Goal: Transaction & Acquisition: Purchase product/service

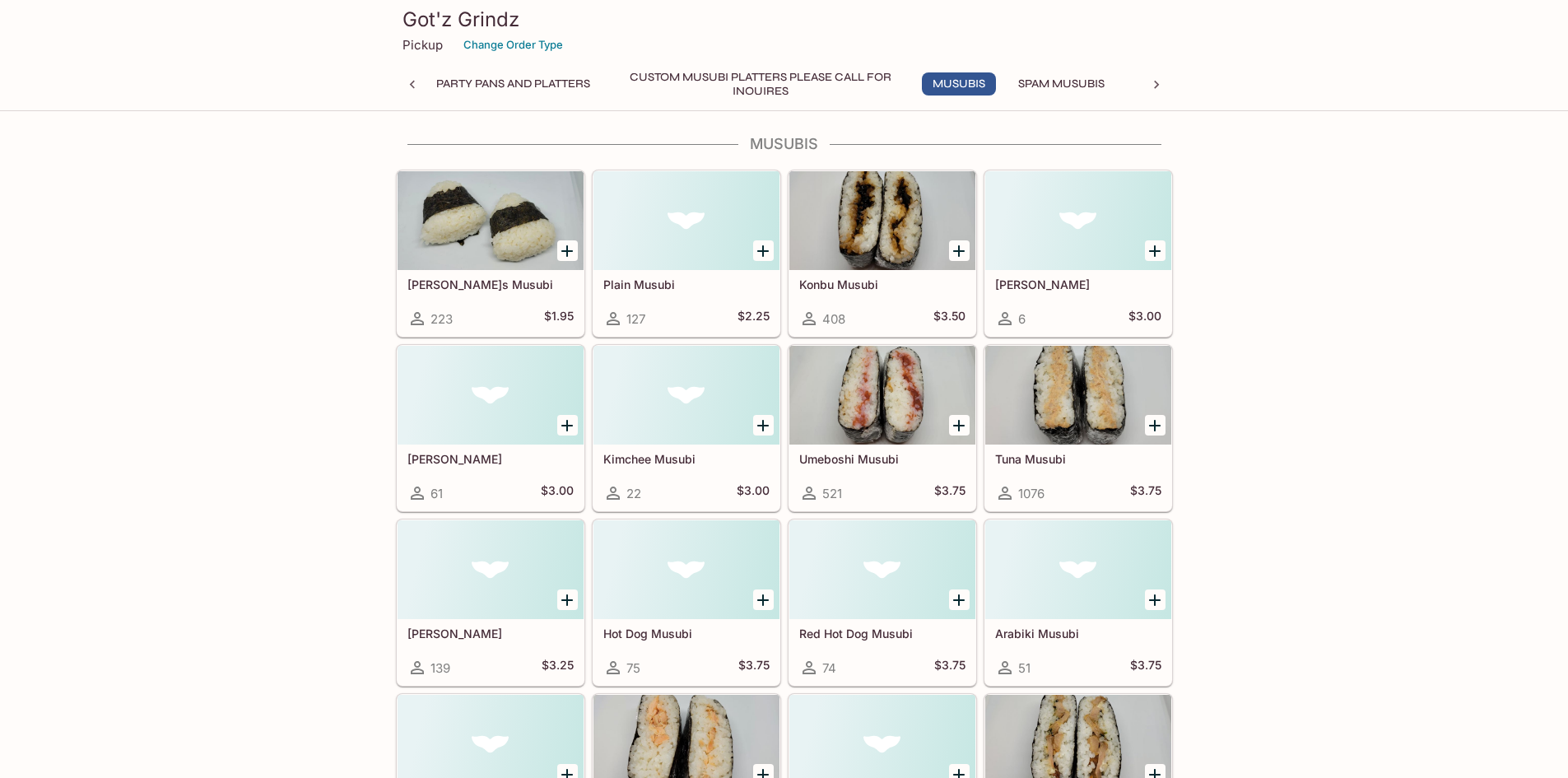
scroll to position [576, 0]
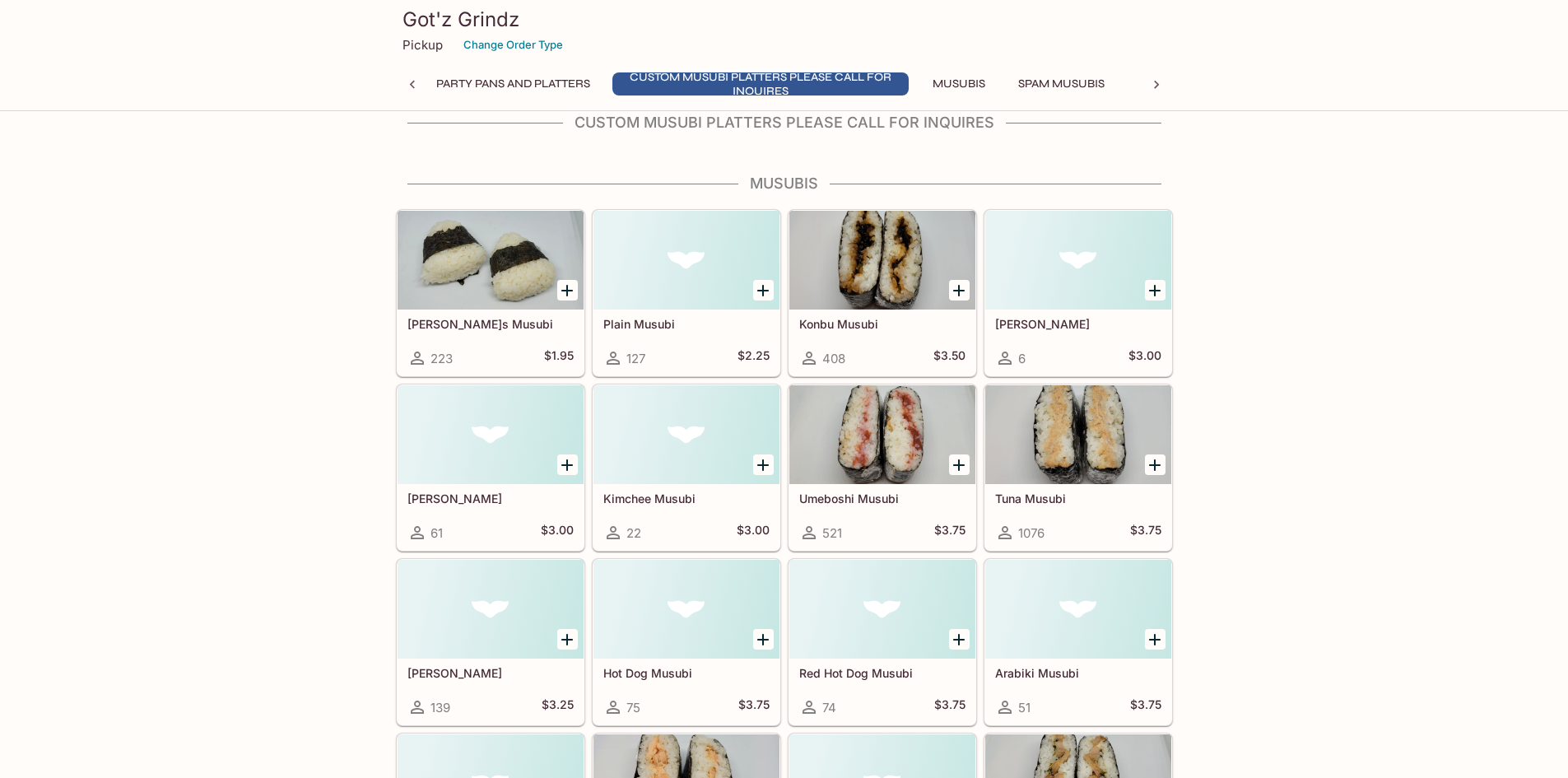
click at [423, 322] on h5 "[PERSON_NAME]s Musubi" at bounding box center [490, 324] width 166 height 14
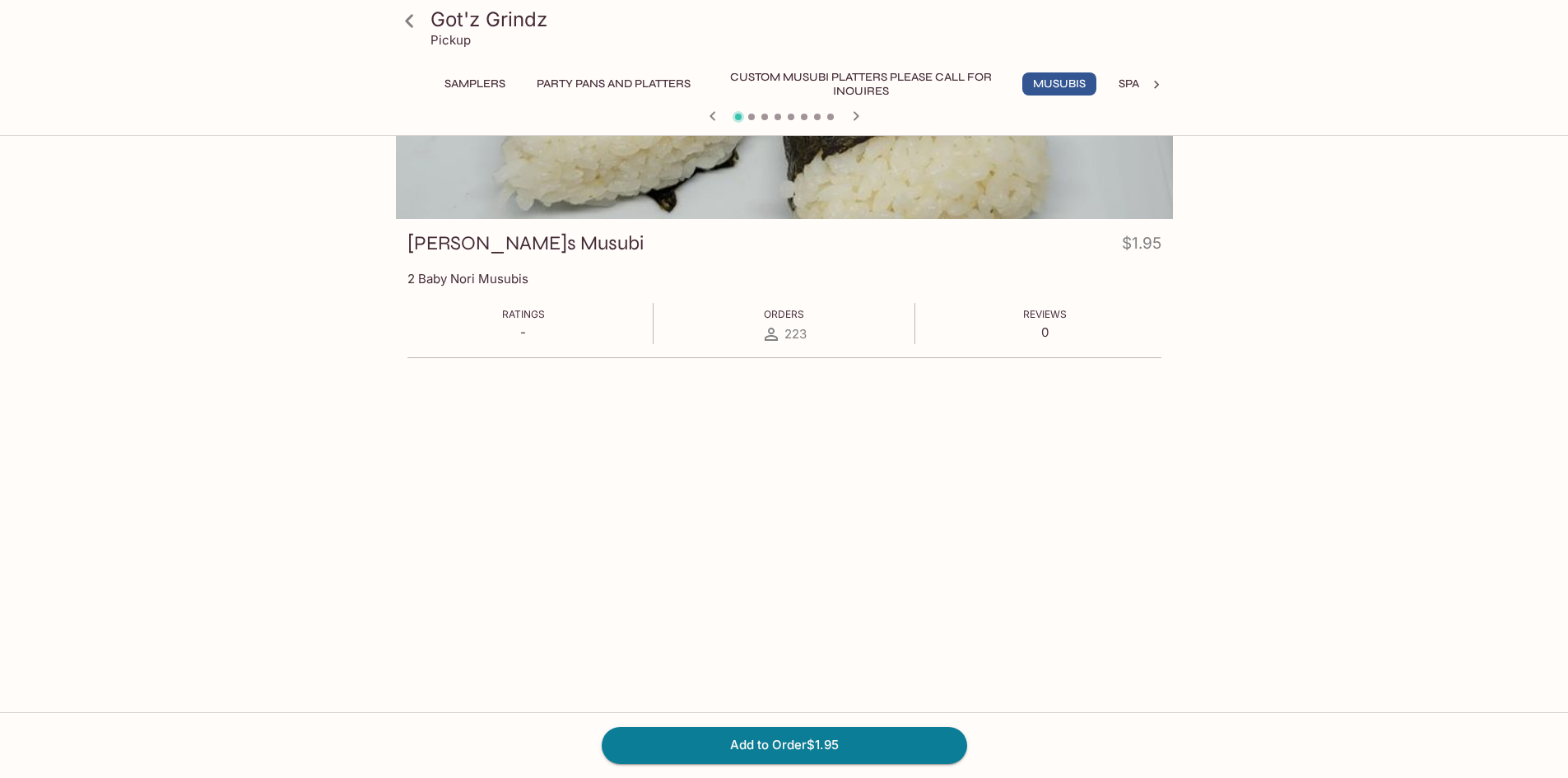
scroll to position [164, 0]
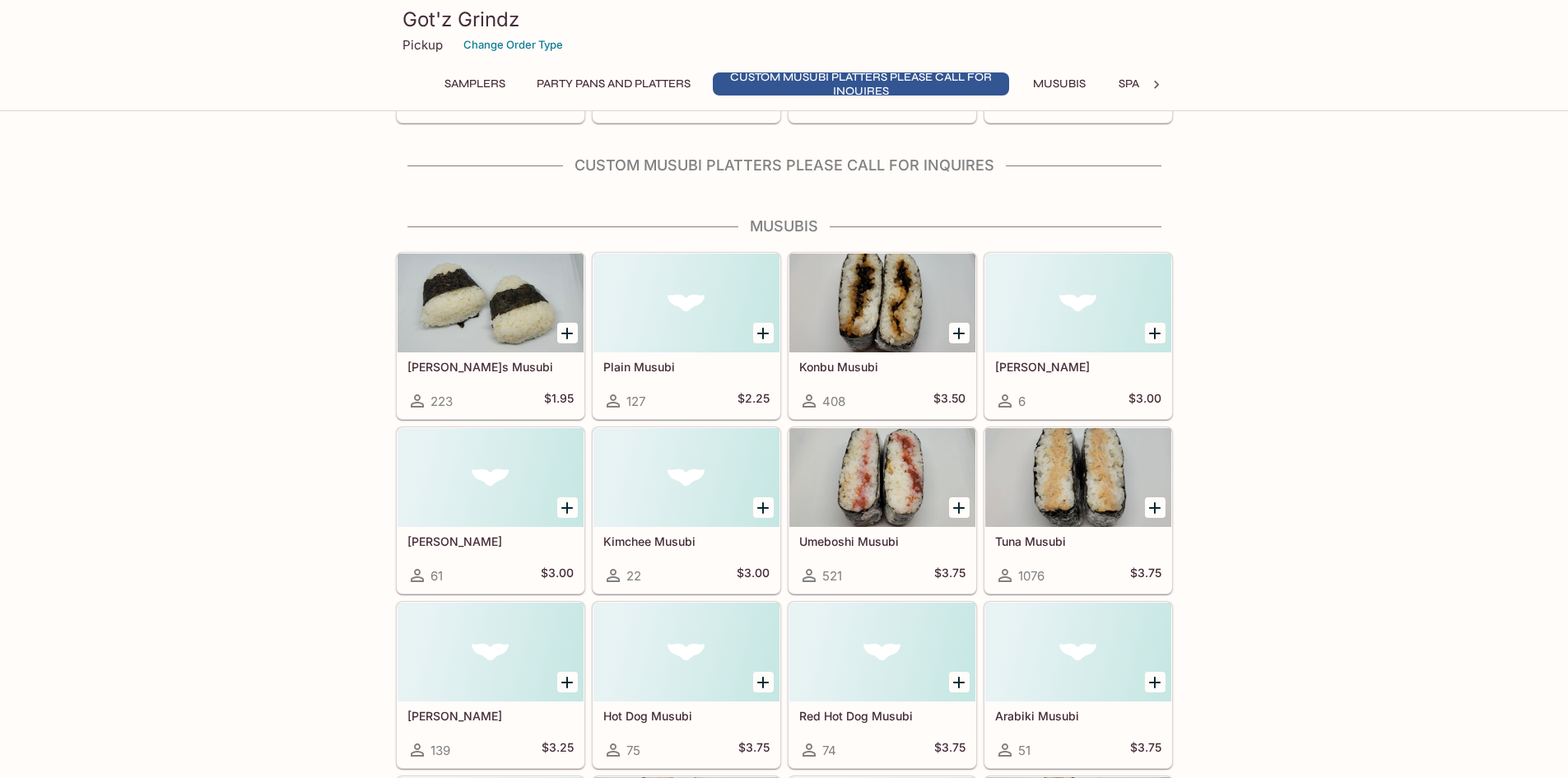
scroll to position [574, 0]
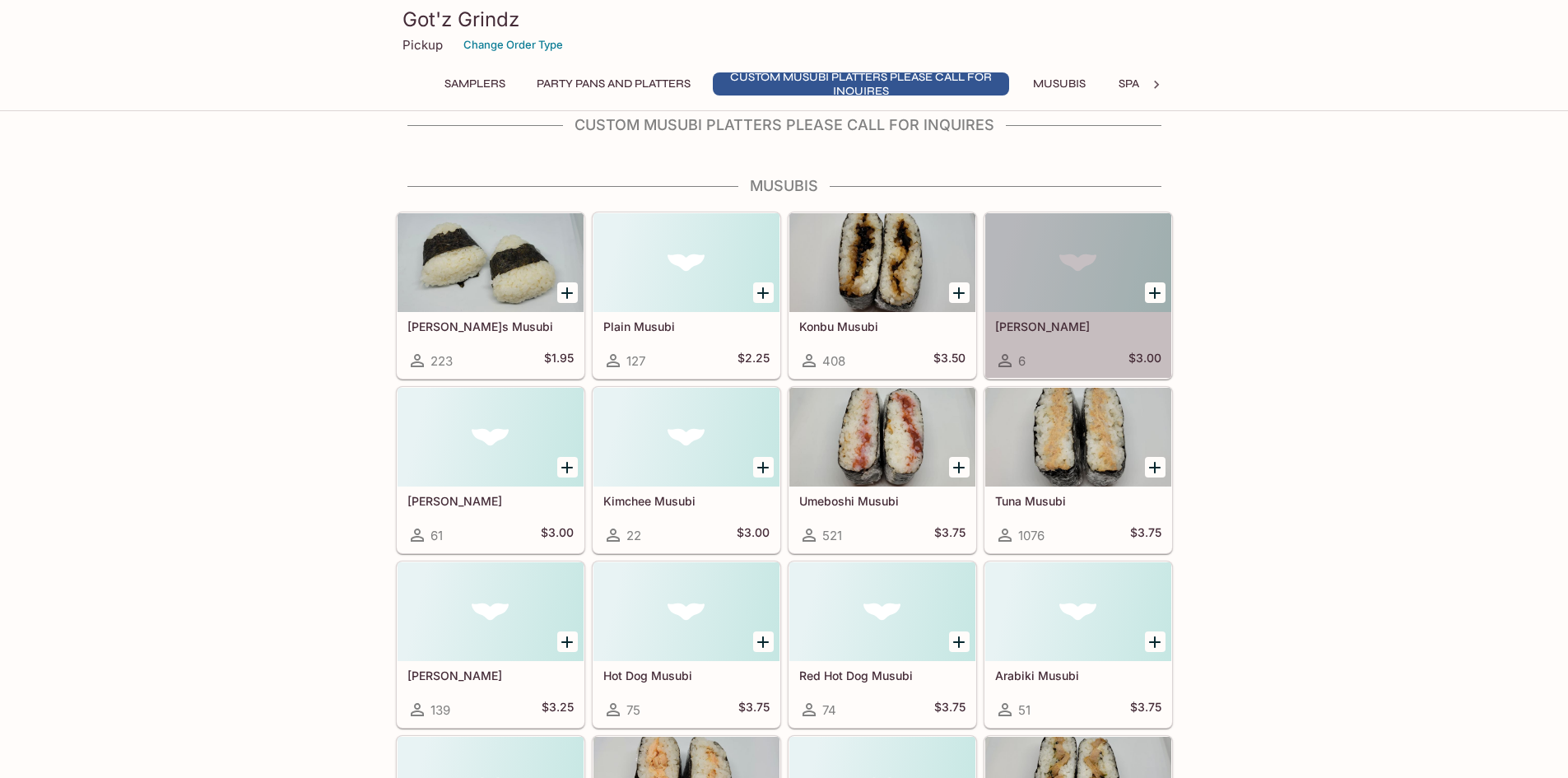
click at [1048, 322] on h5 "[PERSON_NAME]" at bounding box center [1078, 326] width 166 height 14
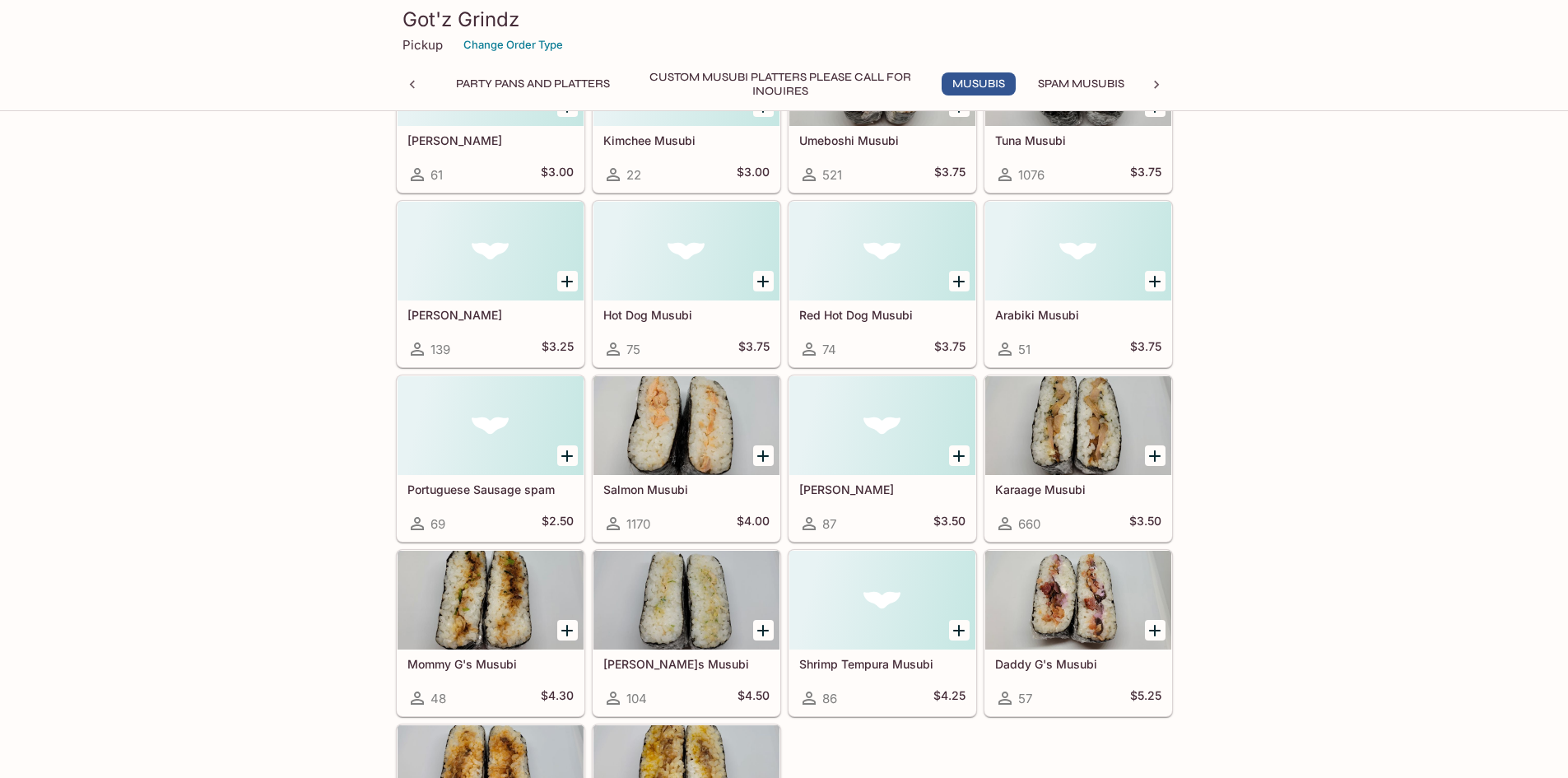
scroll to position [905, 0]
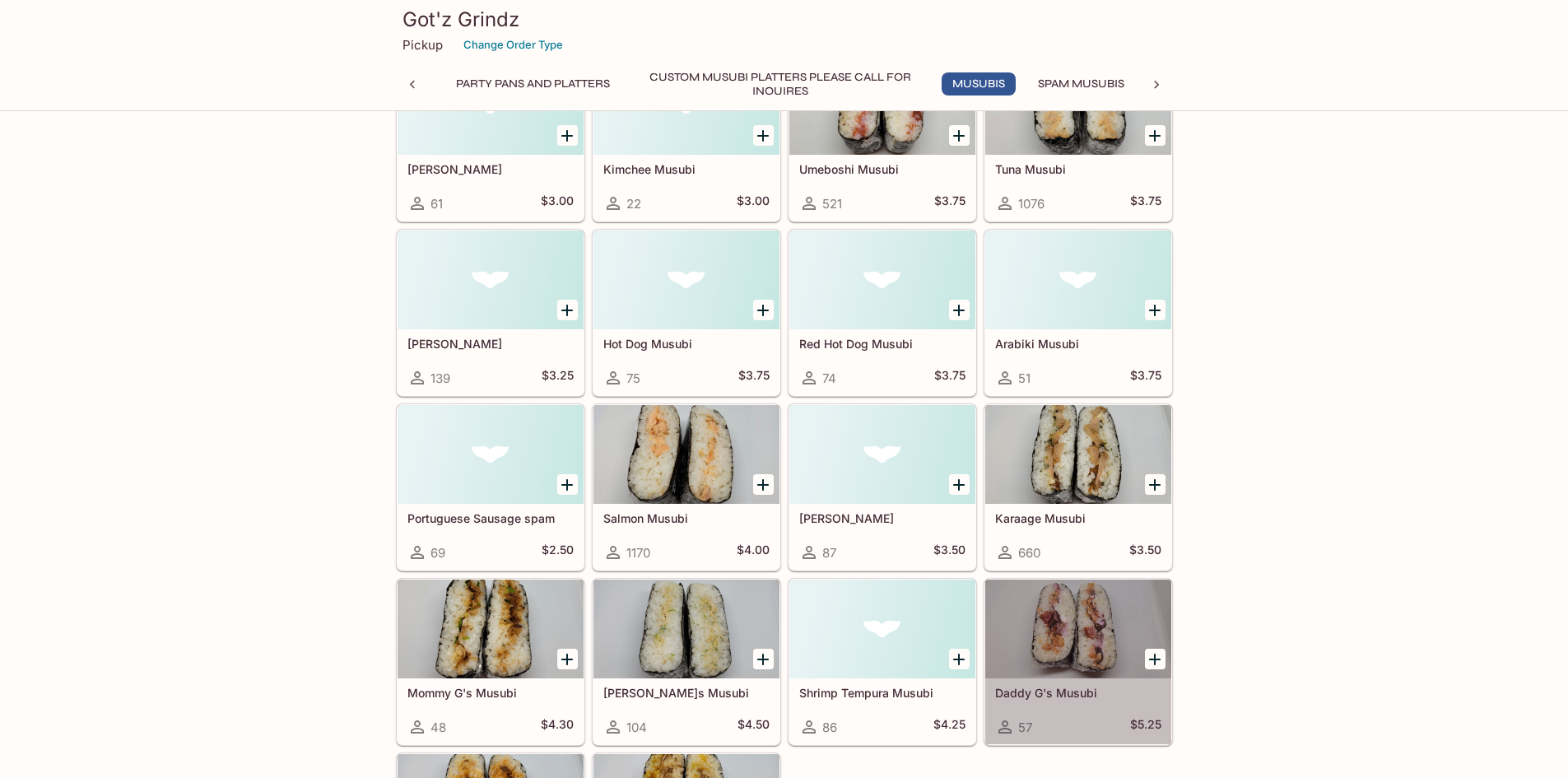
click at [1041, 688] on h5 "Daddy G's Musubi" at bounding box center [1078, 692] width 166 height 14
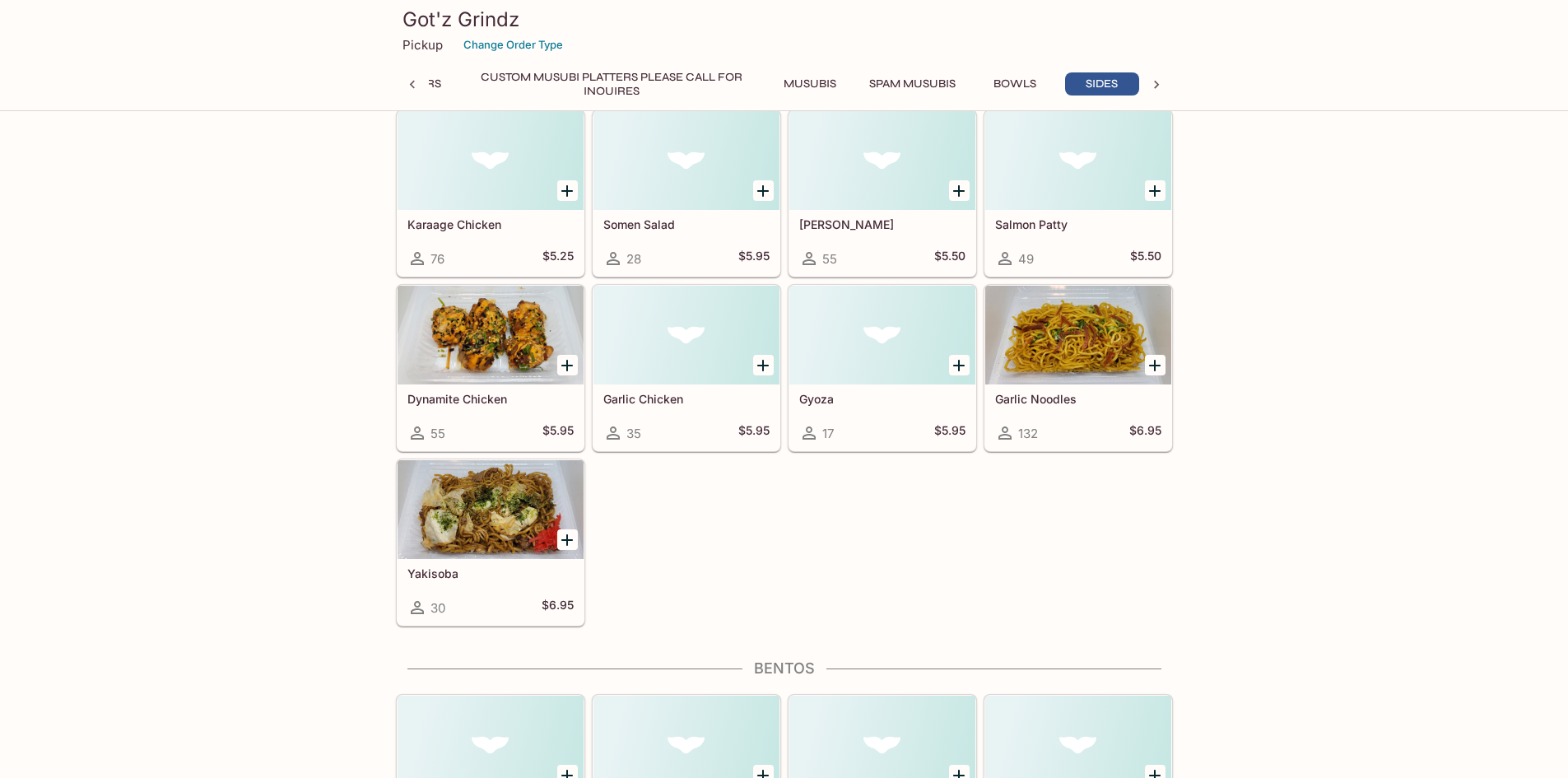
scroll to position [0, 255]
